Goal: Information Seeking & Learning: Check status

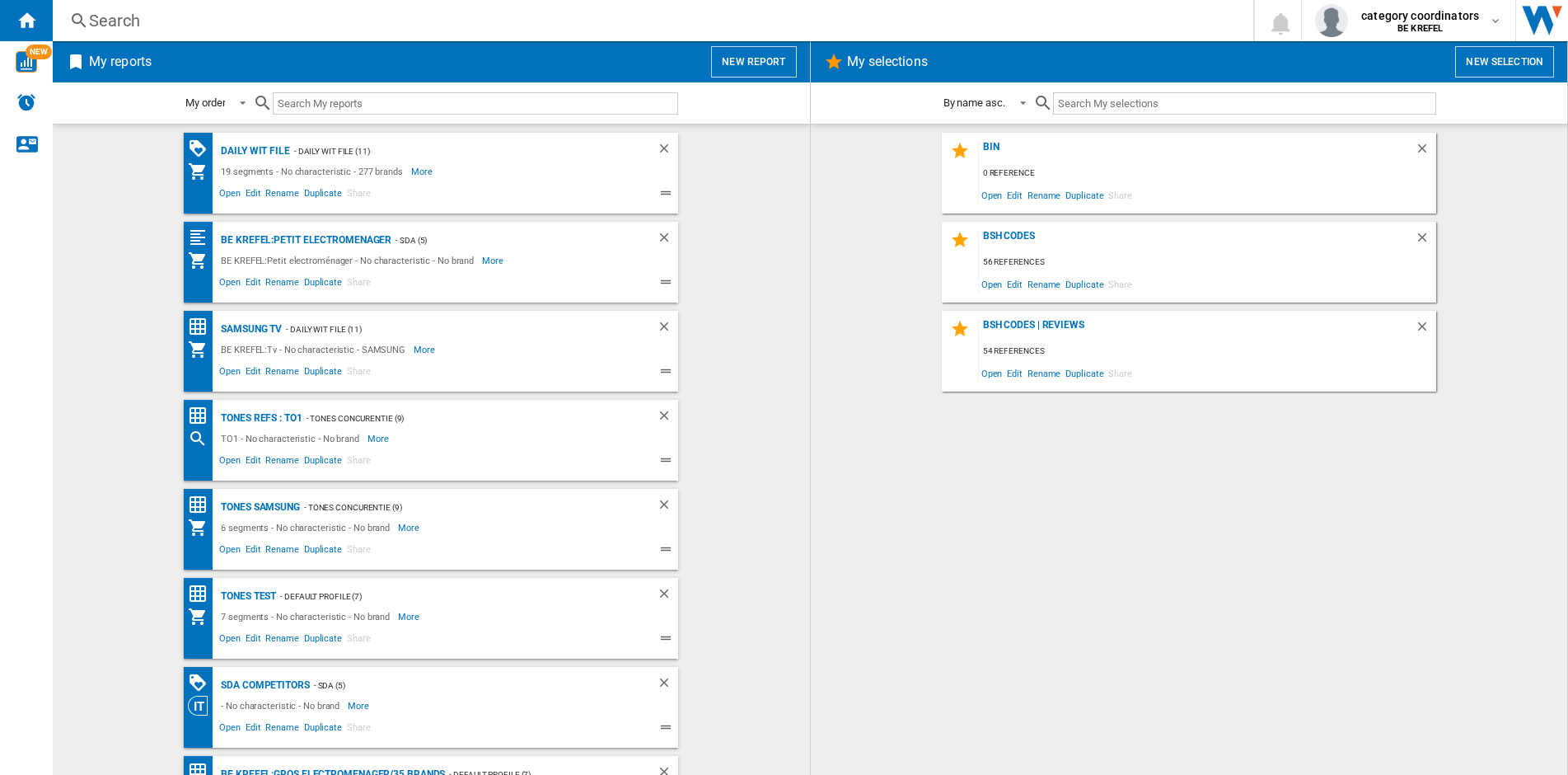
click at [168, 17] on div "Search" at bounding box center [649, 21] width 1121 height 23
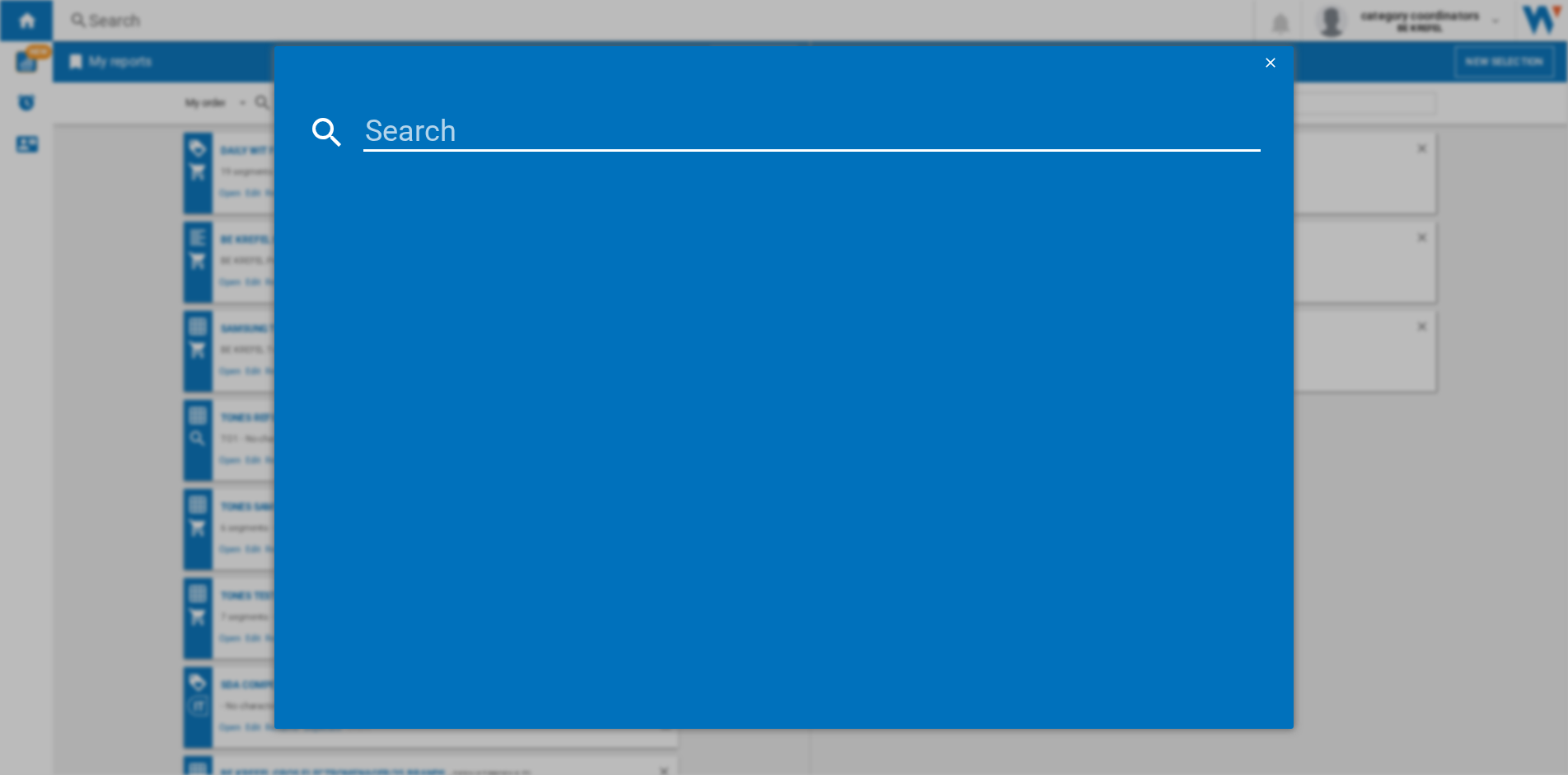
click at [431, 125] on input at bounding box center [812, 132] width 897 height 39
type input "11004998"
click at [444, 233] on div "DOMO DO23101 NOIR" at bounding box center [795, 239] width 881 height 16
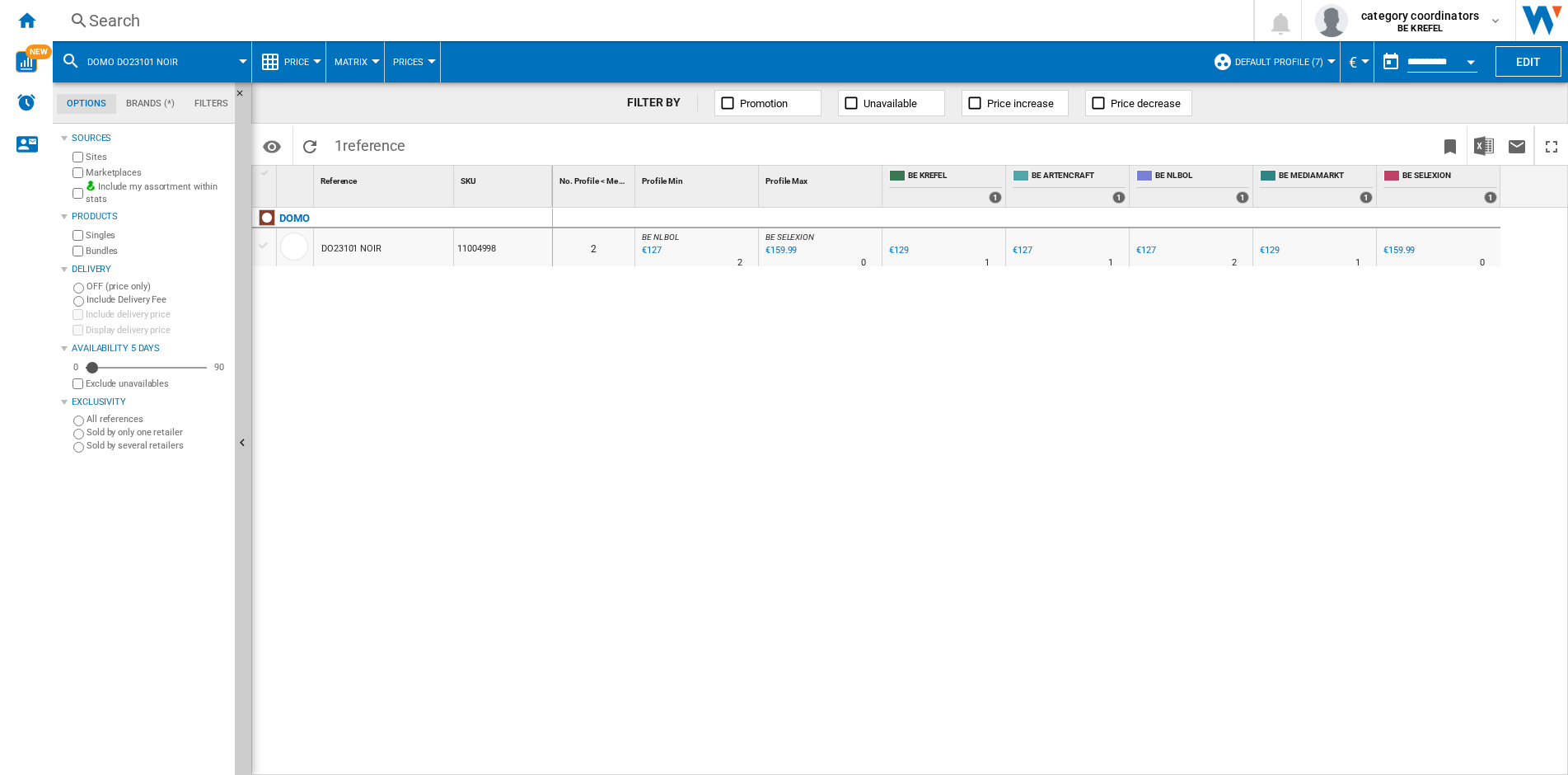
click at [316, 62] on div at bounding box center [317, 61] width 9 height 4
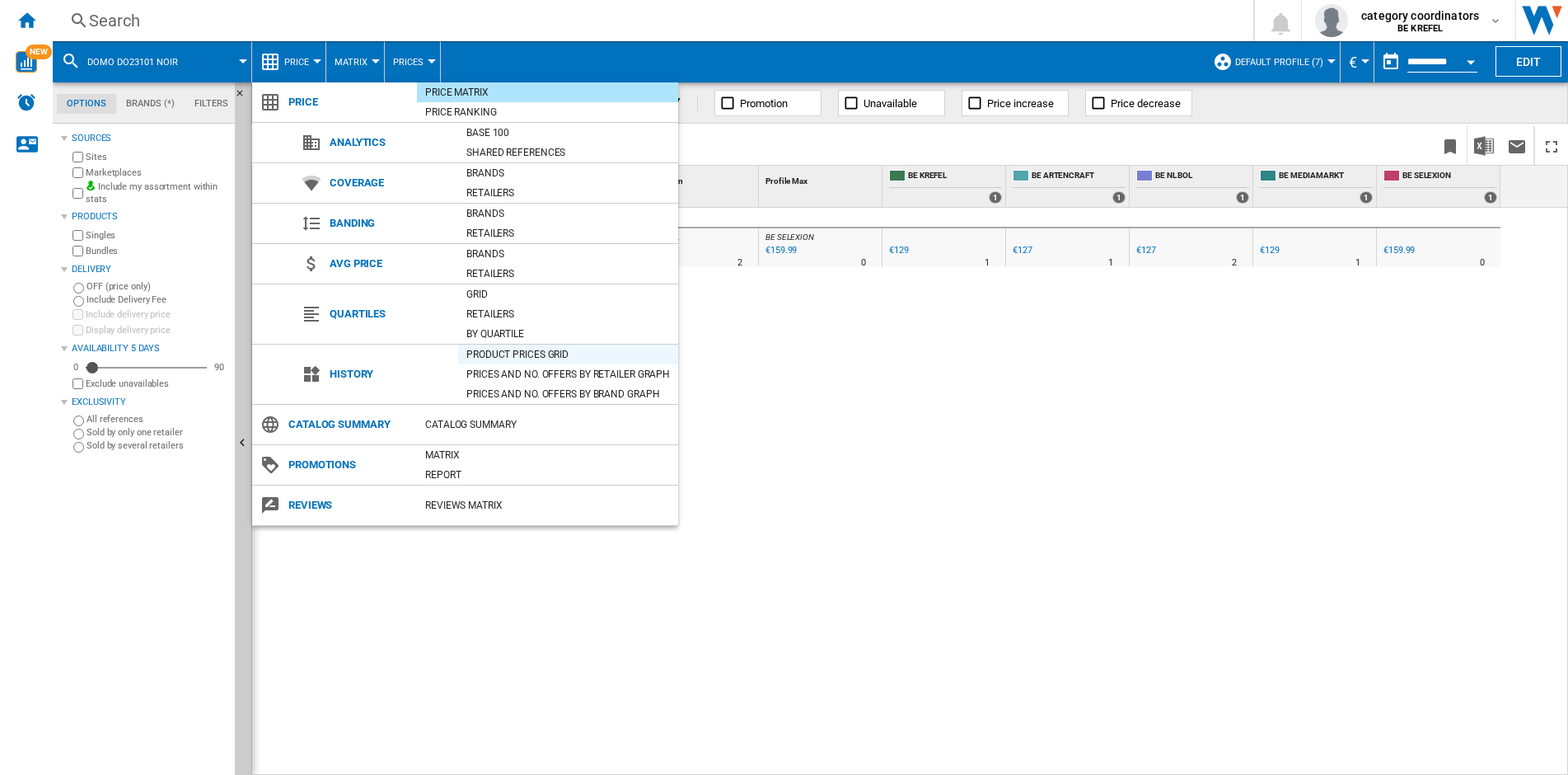
click at [507, 354] on div "Product prices grid" at bounding box center [568, 354] width 220 height 16
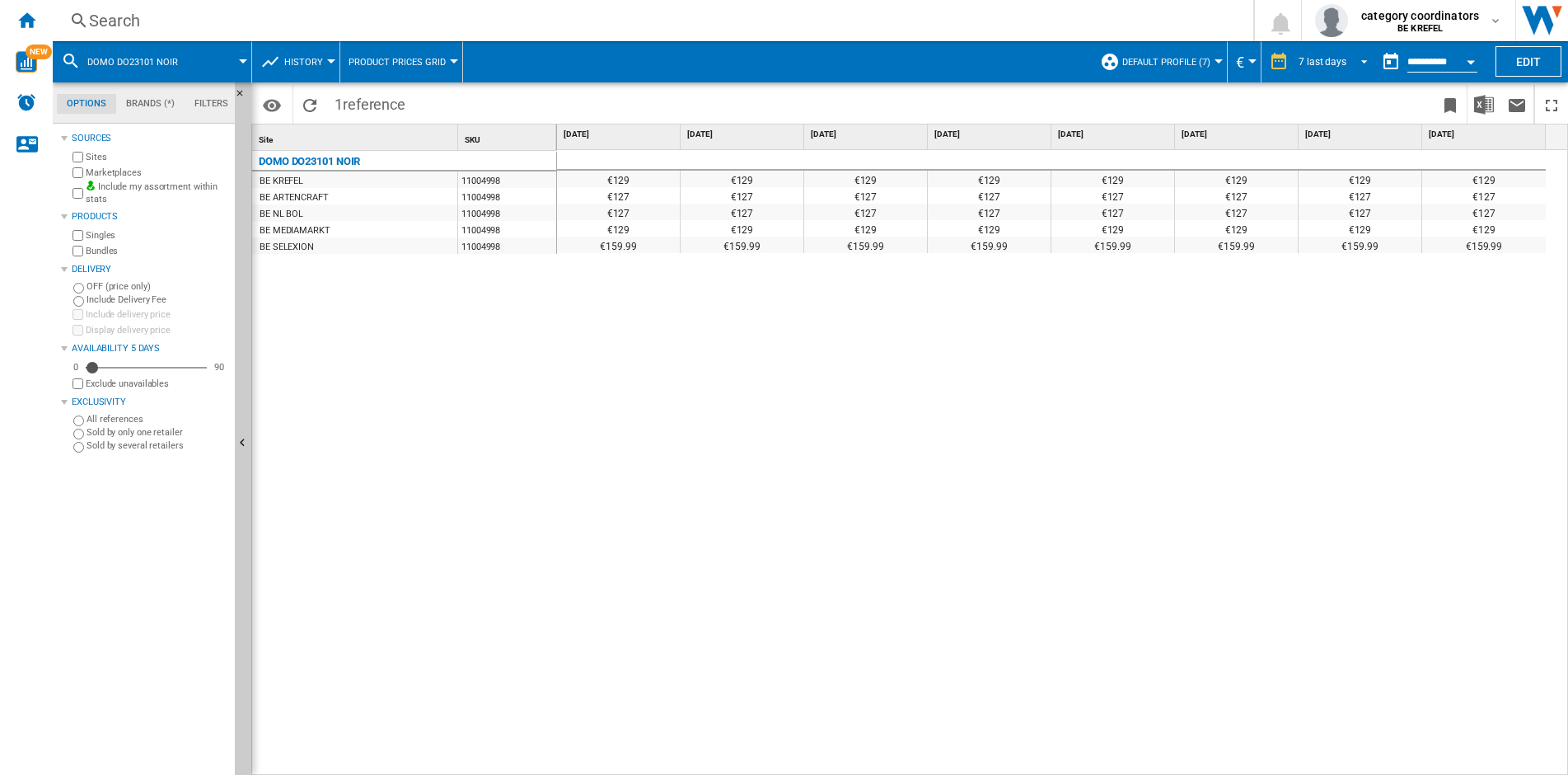
click at [1365, 50] on md-select-value "7 last days" at bounding box center [1336, 62] width 77 height 25
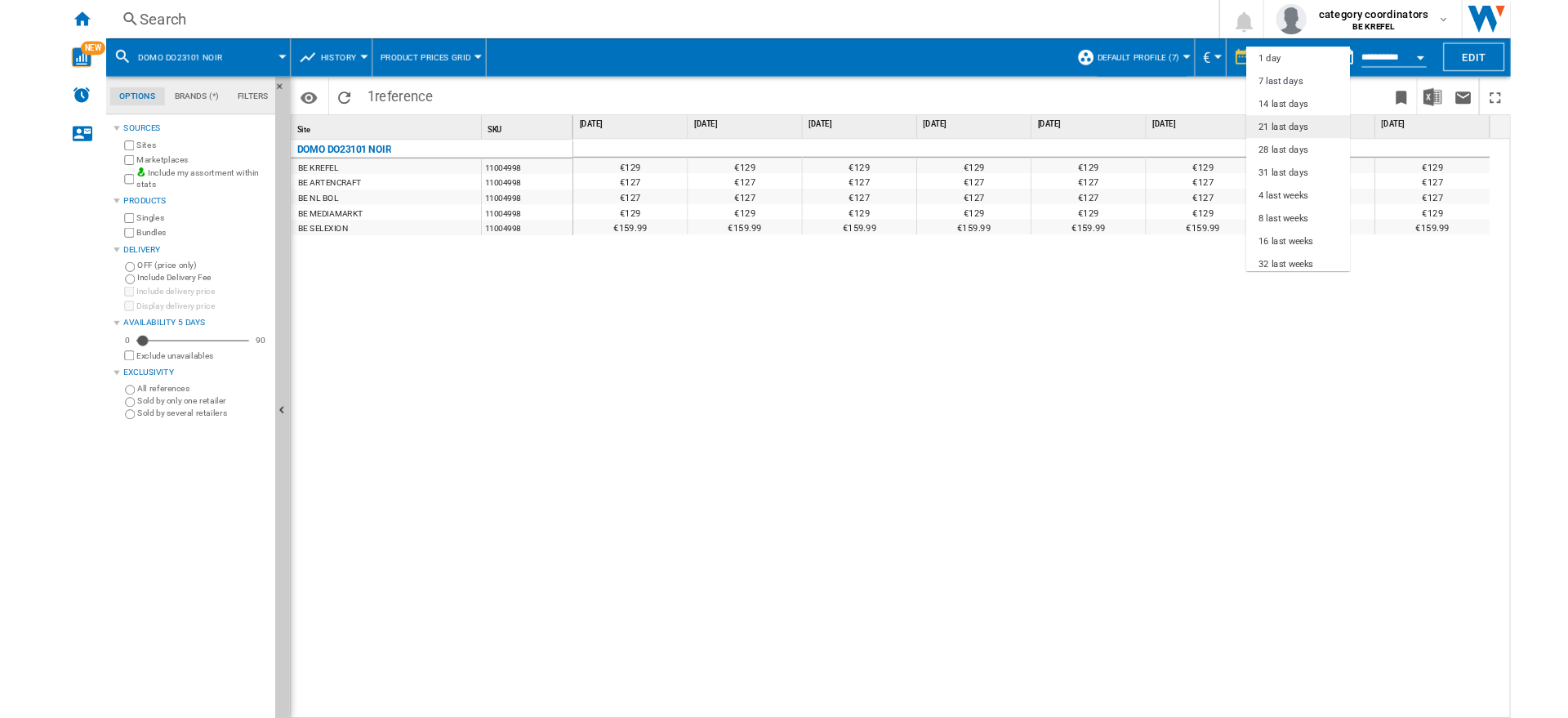
scroll to position [25, 0]
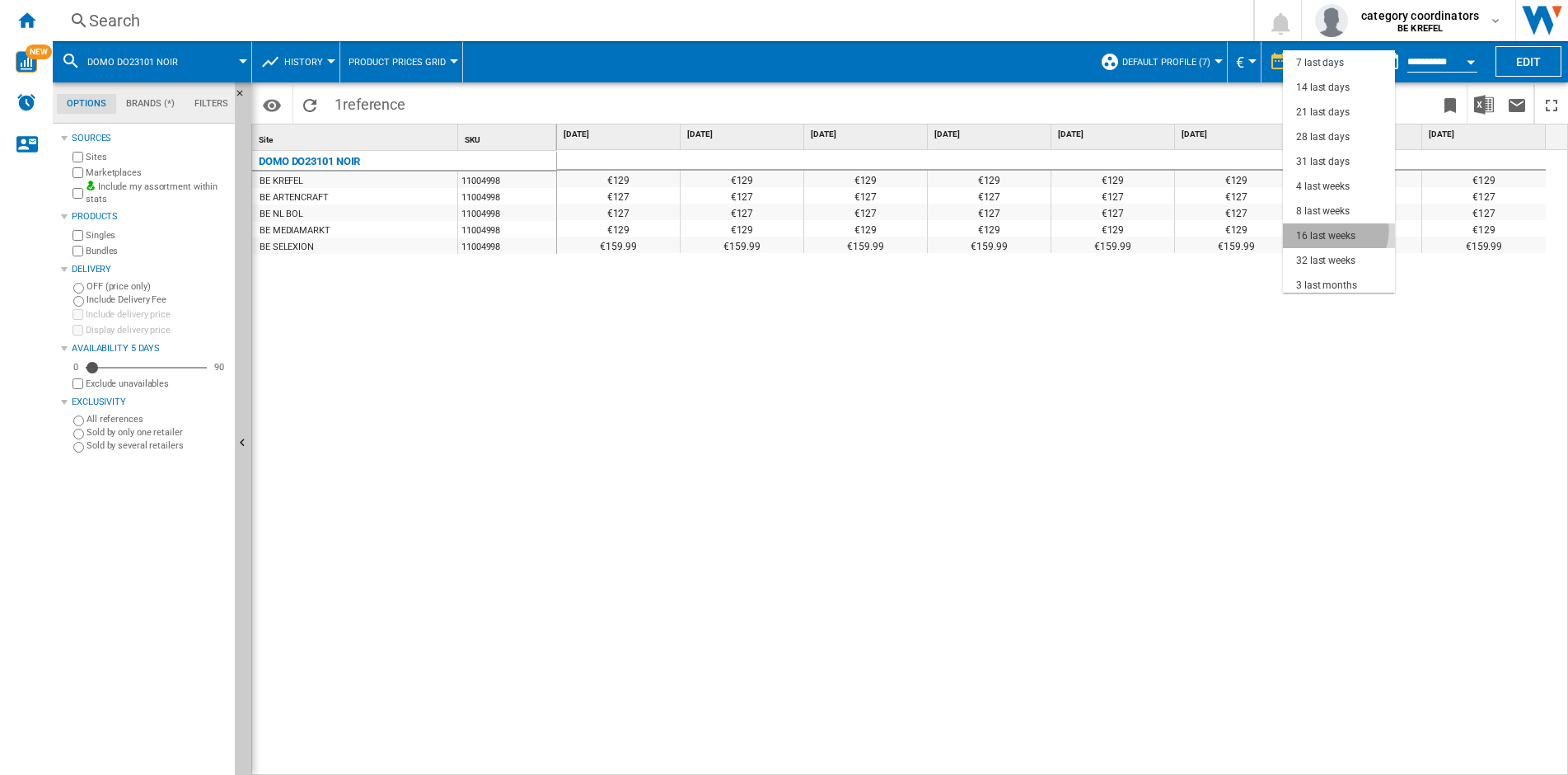
click at [1334, 231] on div "16 last weeks" at bounding box center [1325, 236] width 59 height 14
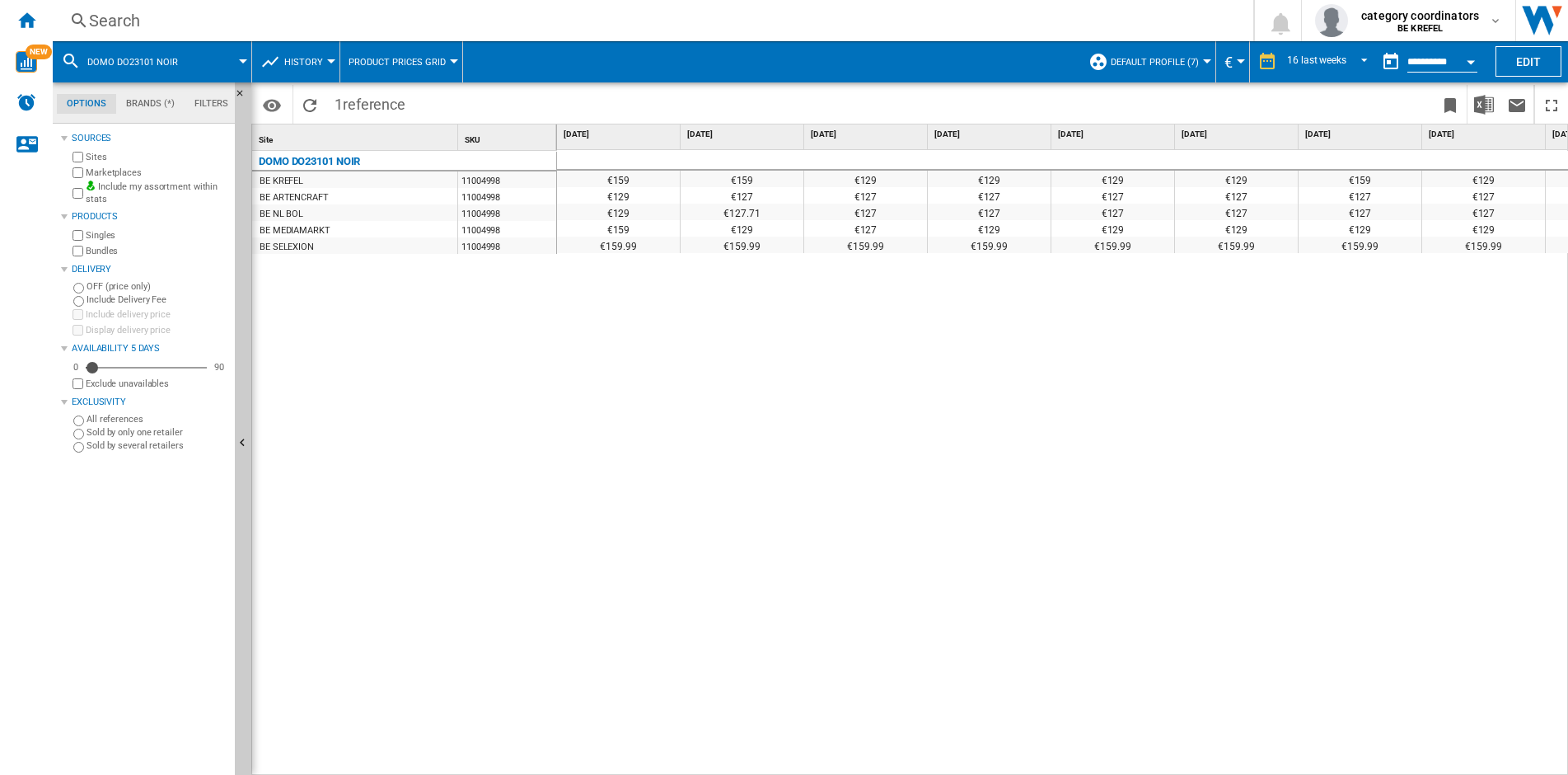
click at [166, 4] on div "Search Search 0 category coordinators BE KREFEL BE KREFEL My settings Logout" at bounding box center [810, 21] width 1515 height 41
click at [178, 21] on div "Search" at bounding box center [649, 21] width 1121 height 23
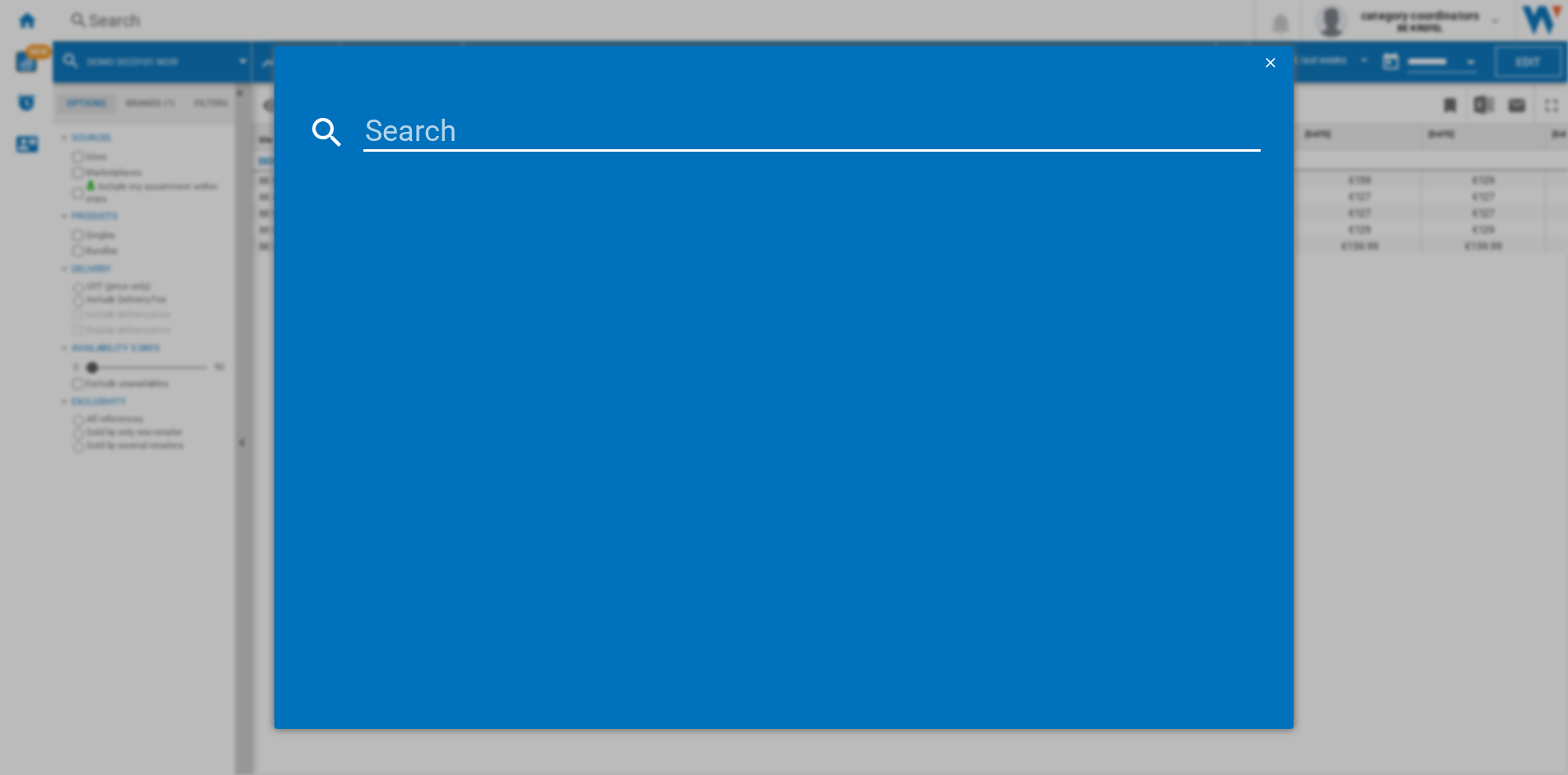
click at [407, 146] on input at bounding box center [812, 132] width 897 height 39
type input "11005200"
click at [441, 242] on div "DOMO DO2520 NOIR" at bounding box center [795, 239] width 881 height 16
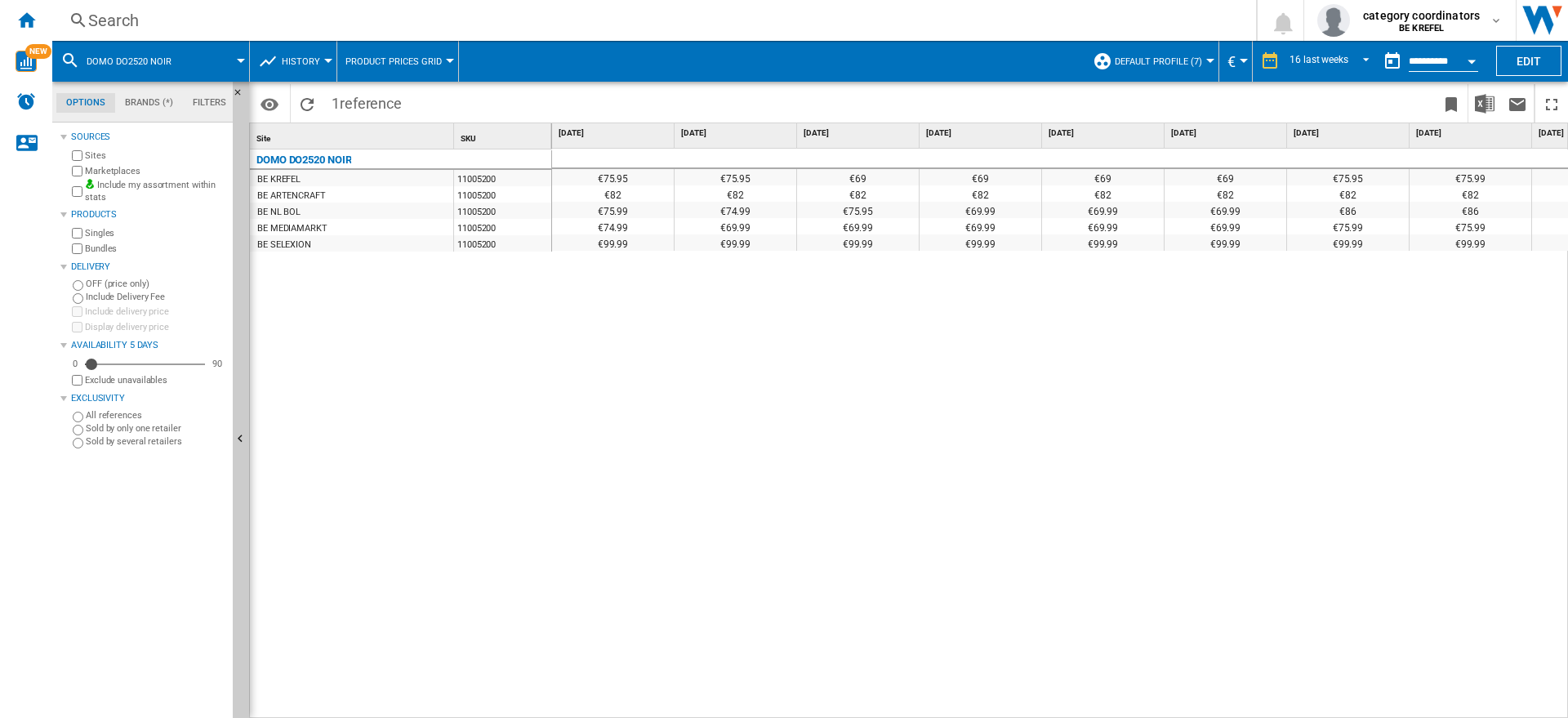
scroll to position [0, 1065]
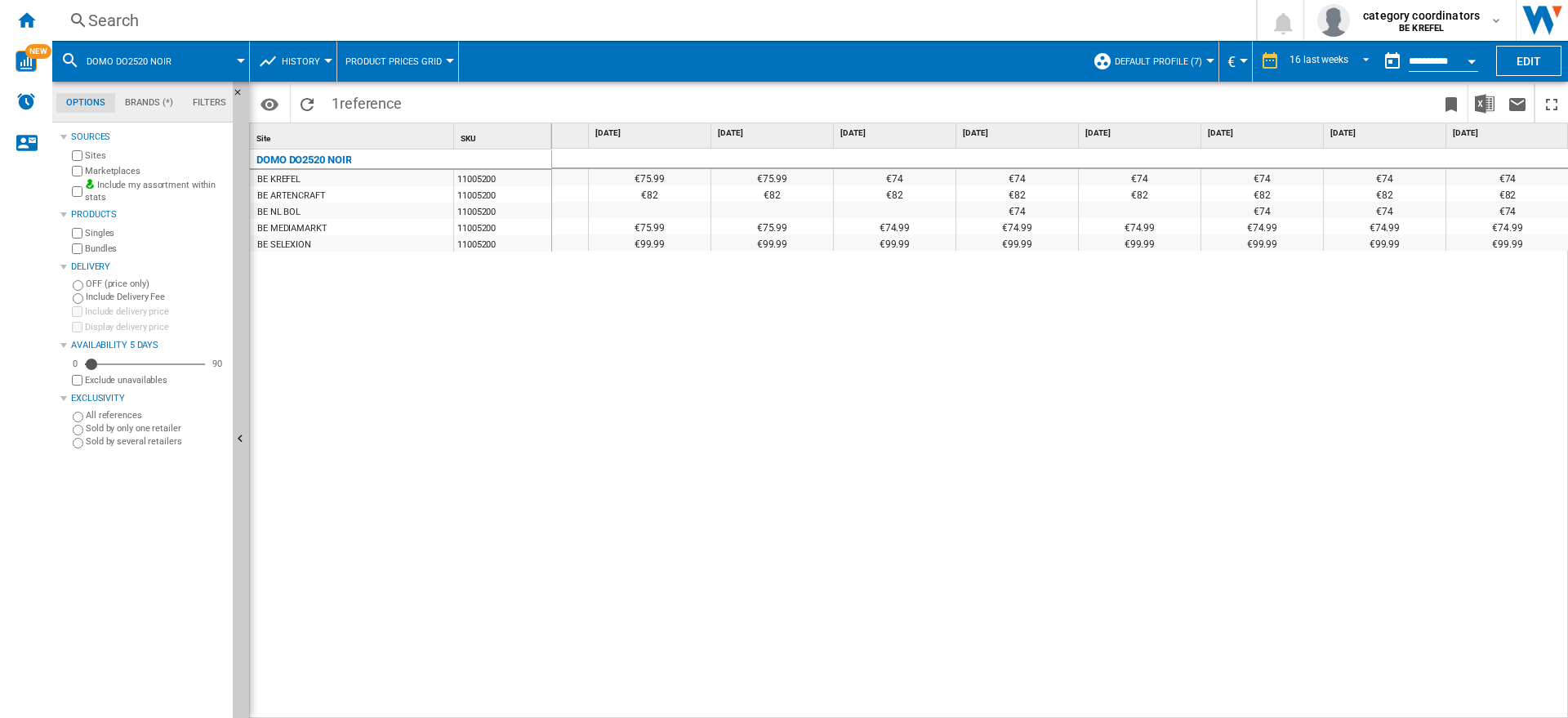
click at [1276, 407] on div "€75.95 €75.95 €69 €69 €69 €69 €75.95 €75.99 €75.99 €75.99 €75.99 €74 €74 €74 €7…" at bounding box center [1060, 434] width 1017 height 570
click at [133, 23] on div "Search" at bounding box center [651, 20] width 1126 height 23
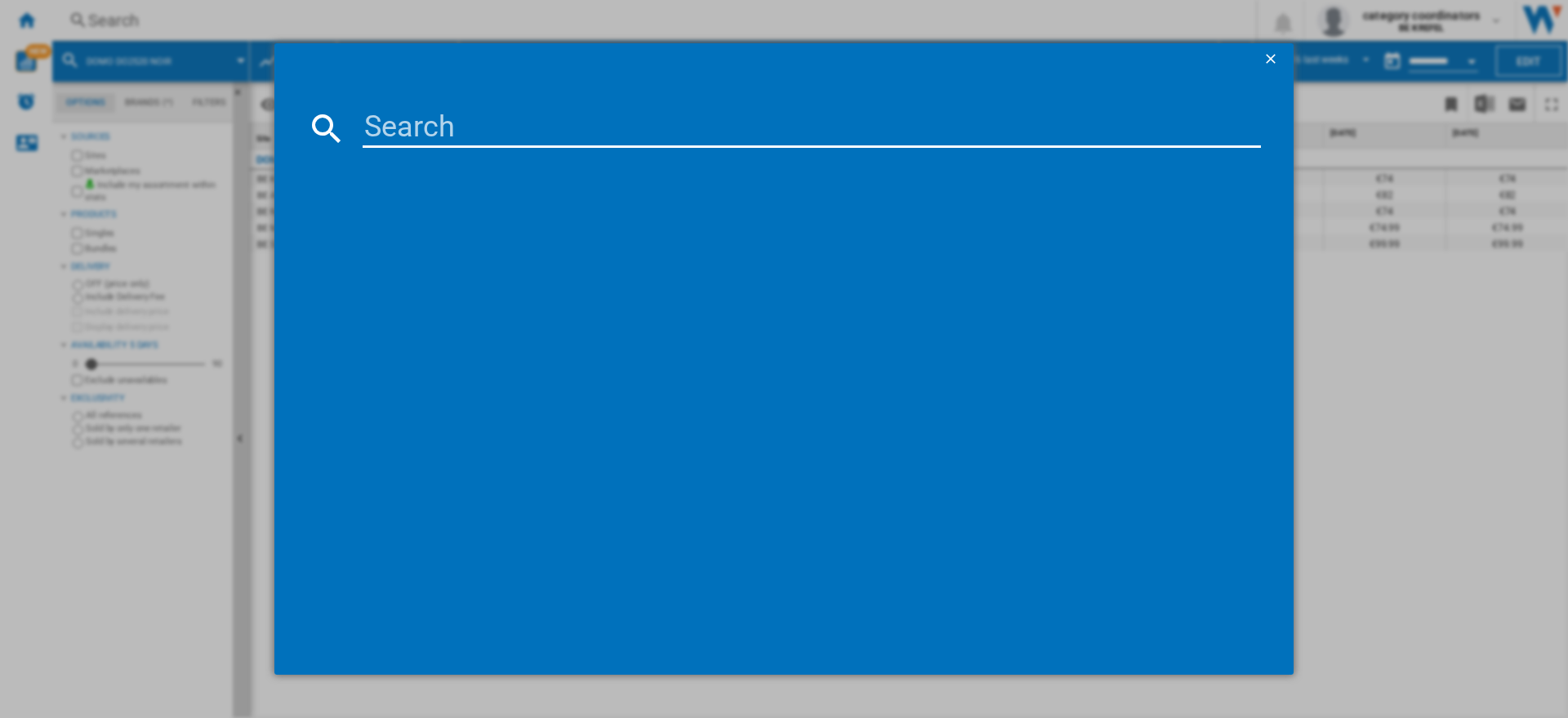
click at [429, 123] on input at bounding box center [811, 128] width 899 height 39
type input "11004992"
click at [459, 228] on div "DOMO DO91306C NOIR" at bounding box center [795, 234] width 882 height 16
